Goal: Information Seeking & Learning: Check status

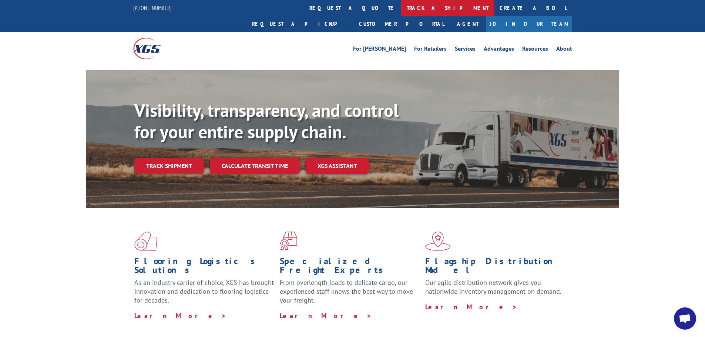
click at [401, 7] on link "track a shipment" at bounding box center [447, 8] width 93 height 16
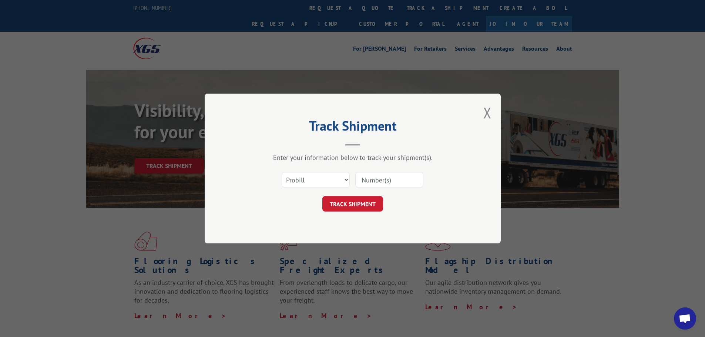
click at [372, 182] on input at bounding box center [389, 180] width 68 height 16
type input "17333880"
click at [343, 207] on button "TRACK SHIPMENT" at bounding box center [352, 204] width 61 height 16
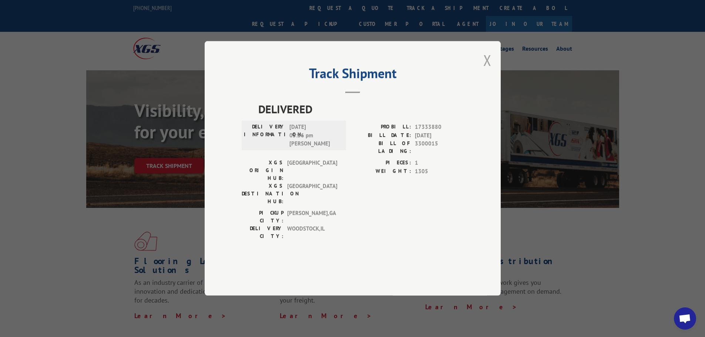
click at [491, 70] on button "Close modal" at bounding box center [487, 60] width 8 height 20
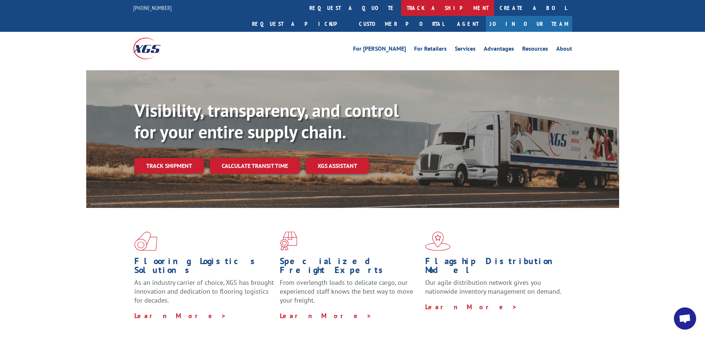
click at [401, 11] on link "track a shipment" at bounding box center [447, 8] width 93 height 16
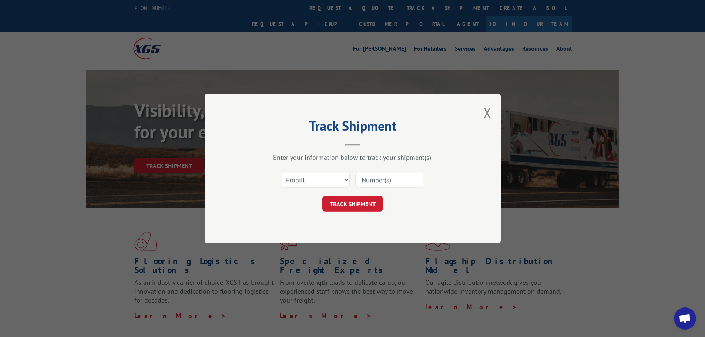
click at [369, 179] on input at bounding box center [389, 180] width 68 height 16
type input "15991685"
click at [345, 205] on button "TRACK SHIPMENT" at bounding box center [352, 204] width 61 height 16
